Goal: Transaction & Acquisition: Subscribe to service/newsletter

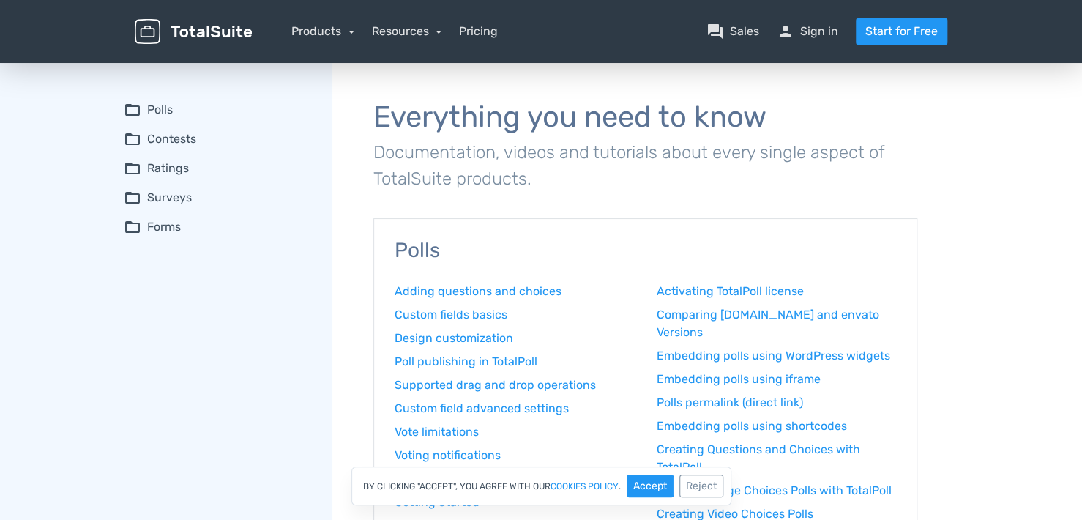
click at [501, 32] on nav "Products TotalPoll WordPress Poll and Contest Plugin TotalContest WordPress Con…" at bounding box center [610, 32] width 695 height 28
click at [497, 32] on link "Pricing" at bounding box center [478, 32] width 39 height 18
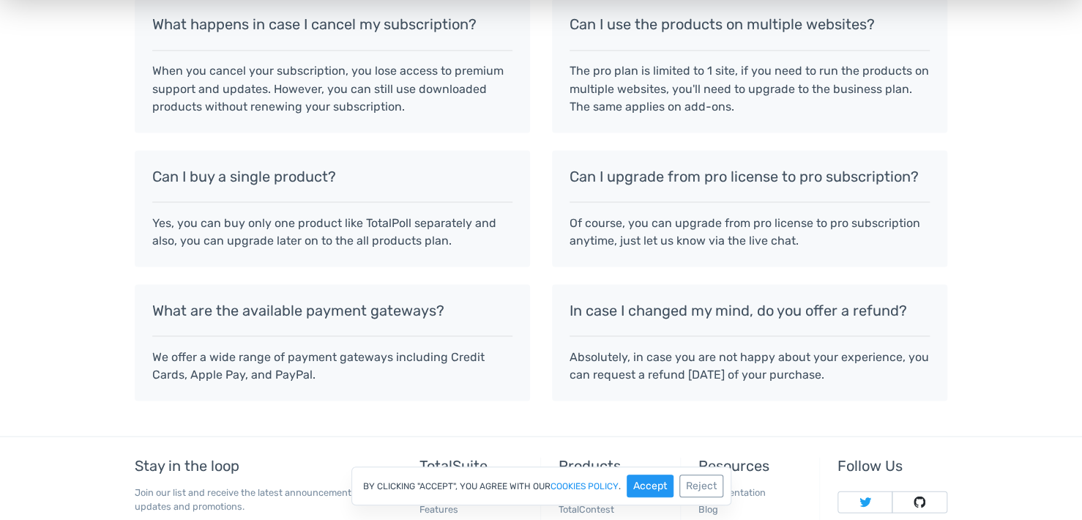
scroll to position [1418, 0]
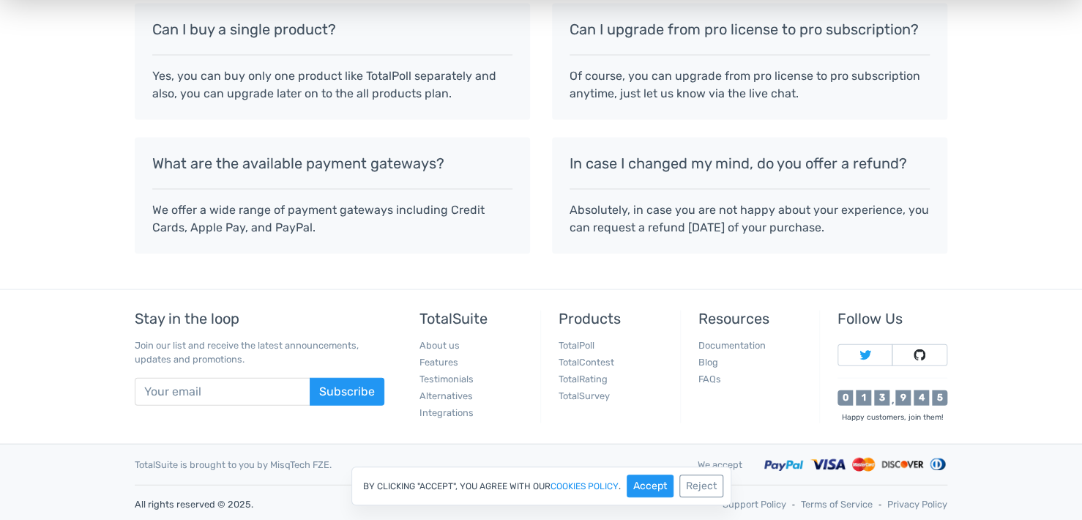
click at [815, 206] on p "Absolutely, in case you are not happy about your experience, you can request a …" at bounding box center [749, 218] width 360 height 35
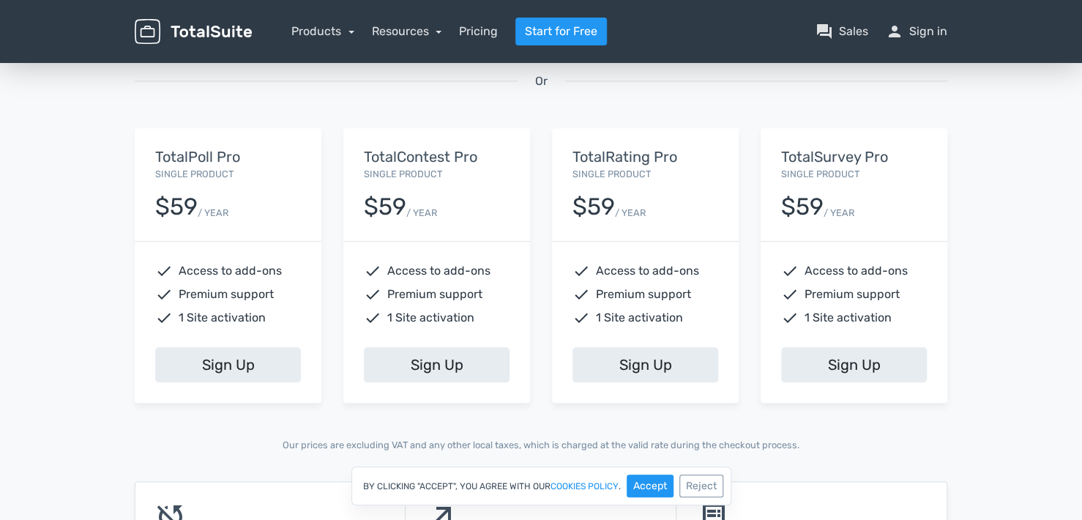
scroll to position [833, 0]
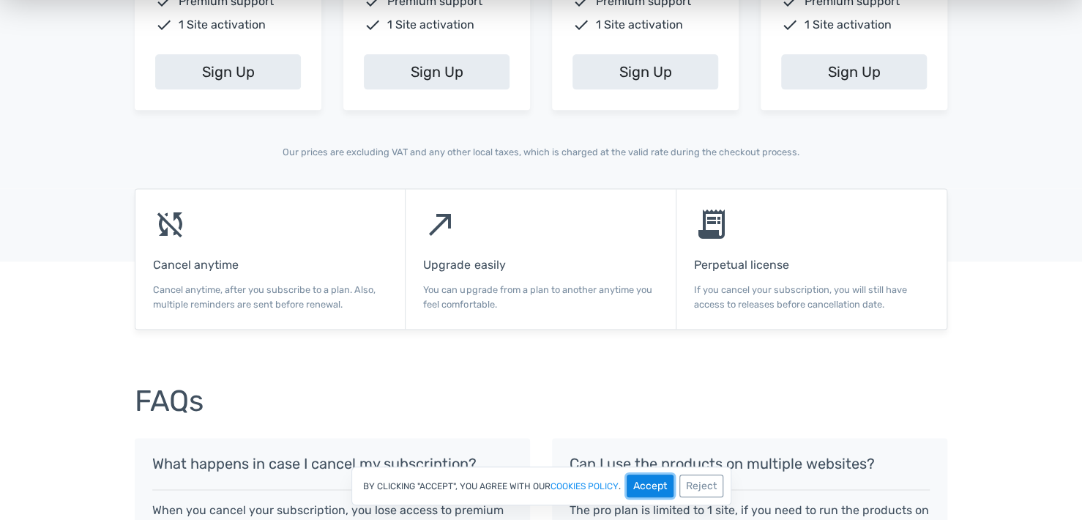
click at [648, 492] on button "Accept" at bounding box center [650, 485] width 47 height 23
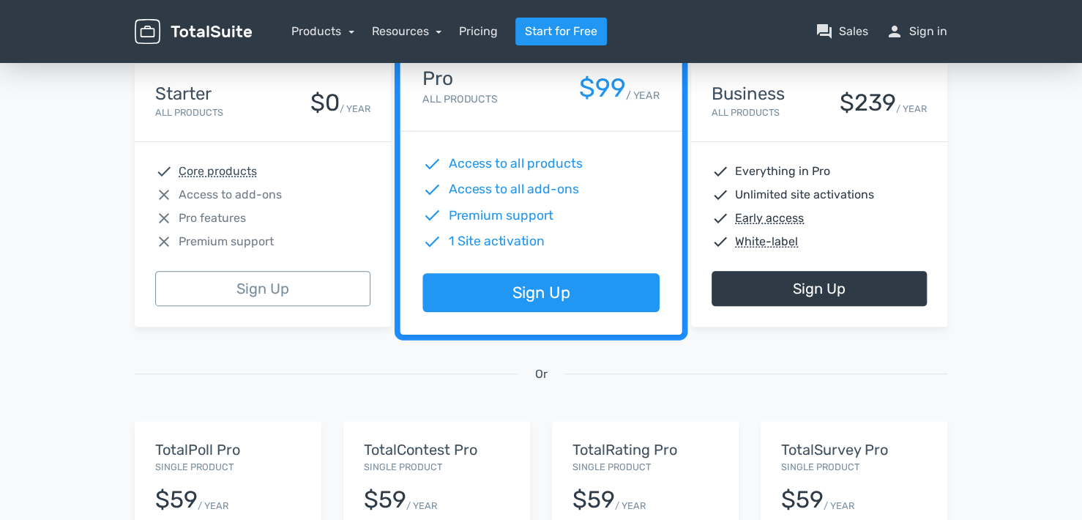
scroll to position [0, 0]
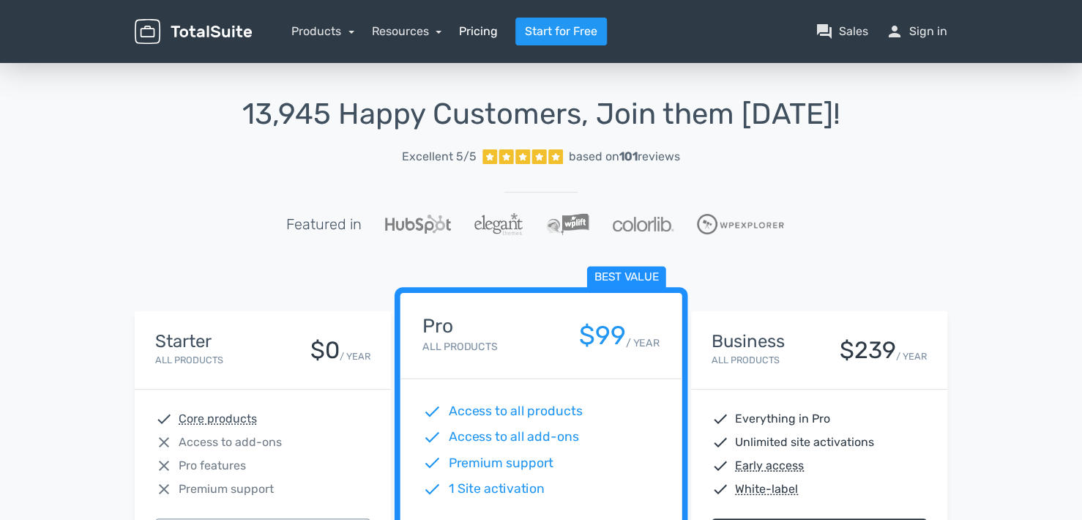
click at [492, 33] on link "Pricing" at bounding box center [478, 32] width 39 height 18
click at [343, 39] on div "Products TotalPoll WordPress Poll and Contest Plugin TotalContest WordPress Con…" at bounding box center [322, 32] width 63 height 18
click at [331, 35] on link "Products" at bounding box center [322, 31] width 63 height 14
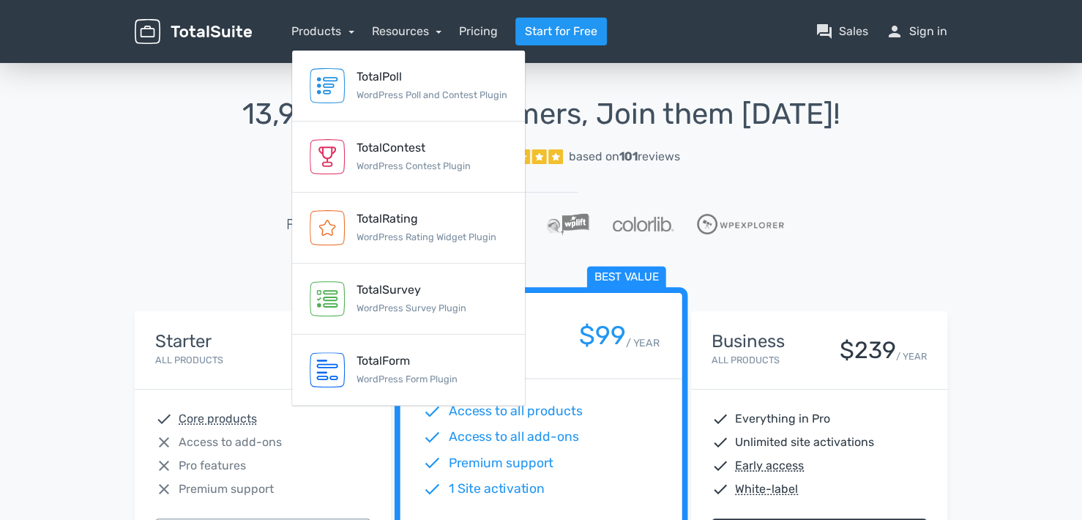
click at [239, 27] on img at bounding box center [193, 32] width 117 height 26
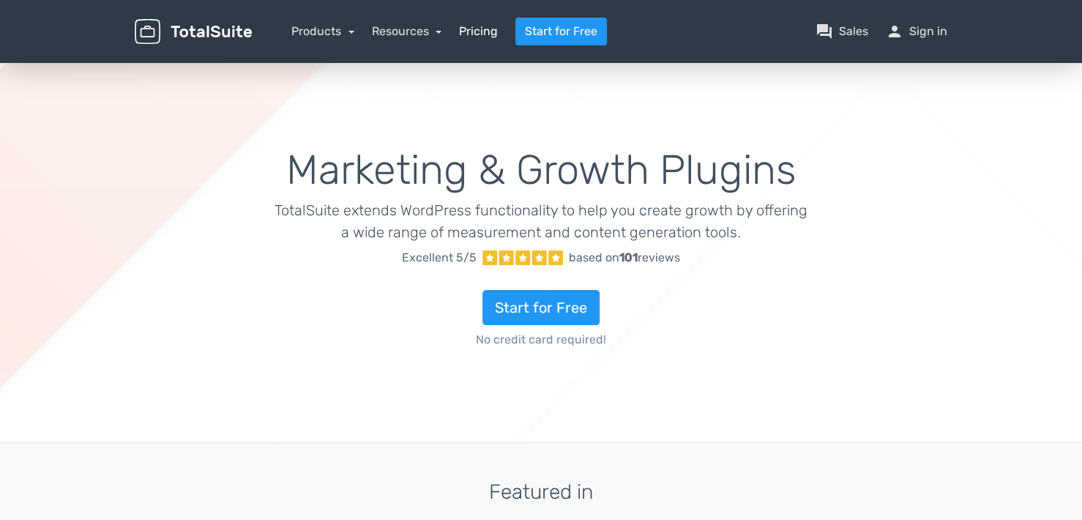
click at [492, 29] on link "Pricing" at bounding box center [478, 32] width 39 height 18
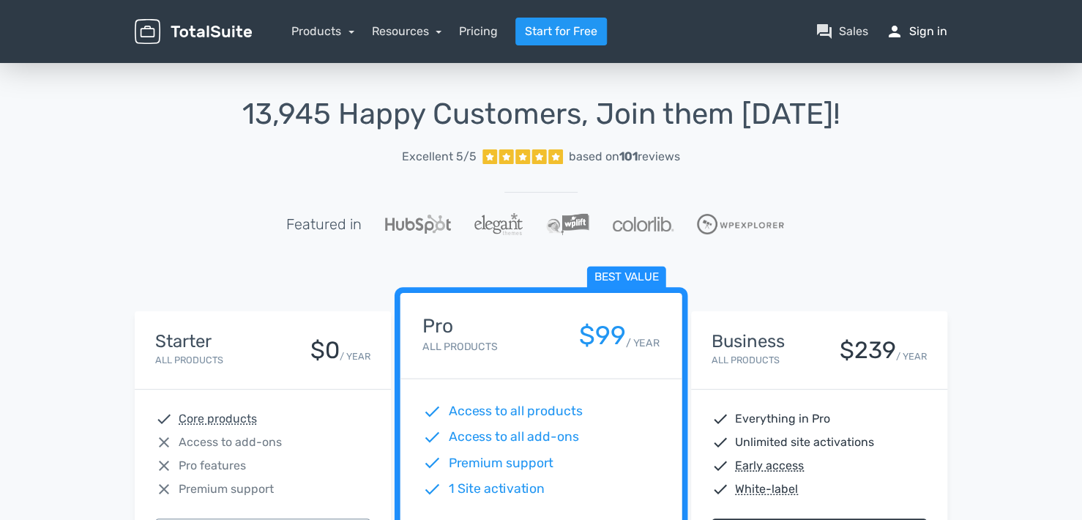
click at [932, 33] on link "person Sign in" at bounding box center [916, 32] width 61 height 18
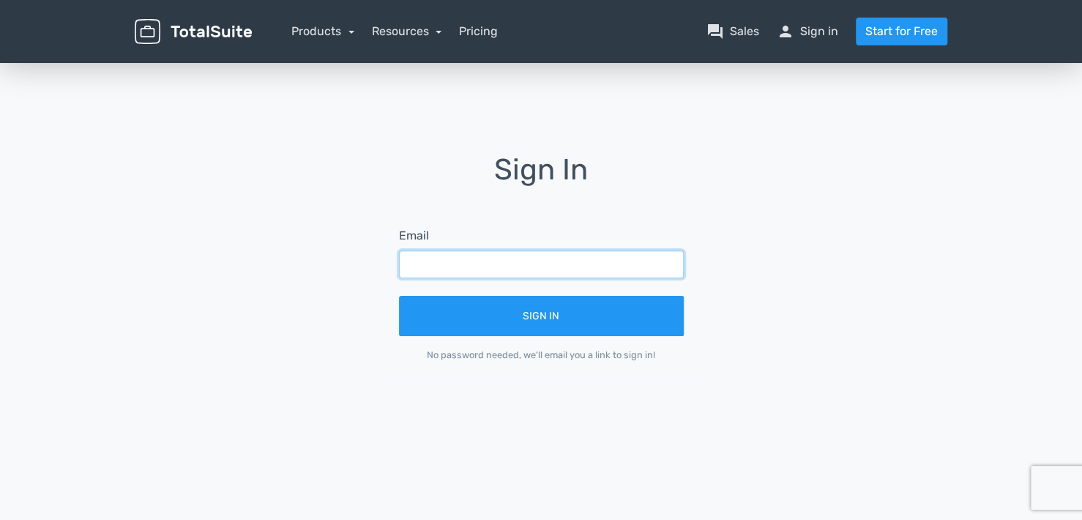
click at [498, 268] on input "text" at bounding box center [541, 264] width 285 height 28
